Goal: Information Seeking & Learning: Check status

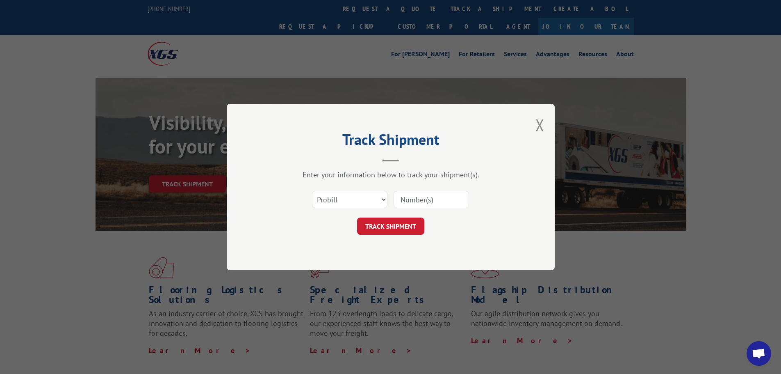
click at [363, 200] on select "Select category... Probill BOL PO" at bounding box center [349, 199] width 75 height 17
select select "bol"
click at [312, 191] on select "Select category... Probill BOL PO" at bounding box center [349, 199] width 75 height 17
click at [409, 202] on input at bounding box center [431, 199] width 75 height 17
paste input "6100047394"
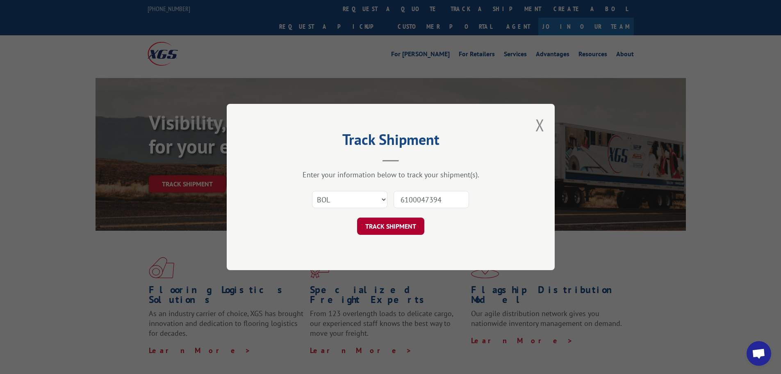
type input "6100047394"
click at [401, 223] on button "TRACK SHIPMENT" at bounding box center [390, 225] width 67 height 17
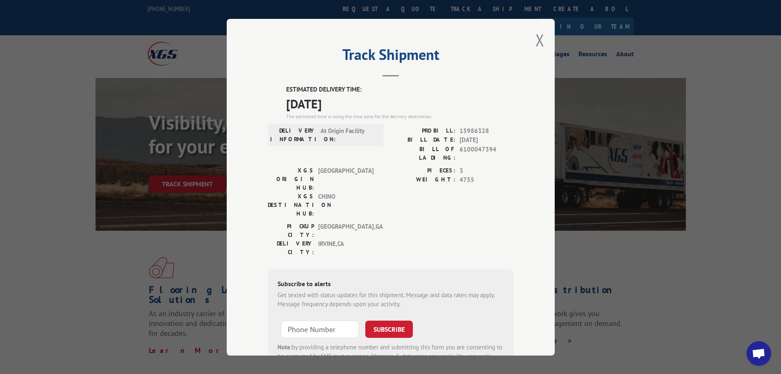
drag, startPoint x: 260, startPoint y: 58, endPoint x: 291, endPoint y: 160, distance: 106.5
click at [260, 58] on div "Track Shipment ESTIMATED DELIVERY TIME: [DATE] The estimated time is using the …" at bounding box center [391, 187] width 328 height 336
drag, startPoint x: 537, startPoint y: 46, endPoint x: 510, endPoint y: 39, distance: 28.6
click at [535, 46] on button "Close modal" at bounding box center [539, 40] width 9 height 22
